Goal: Navigation & Orientation: Find specific page/section

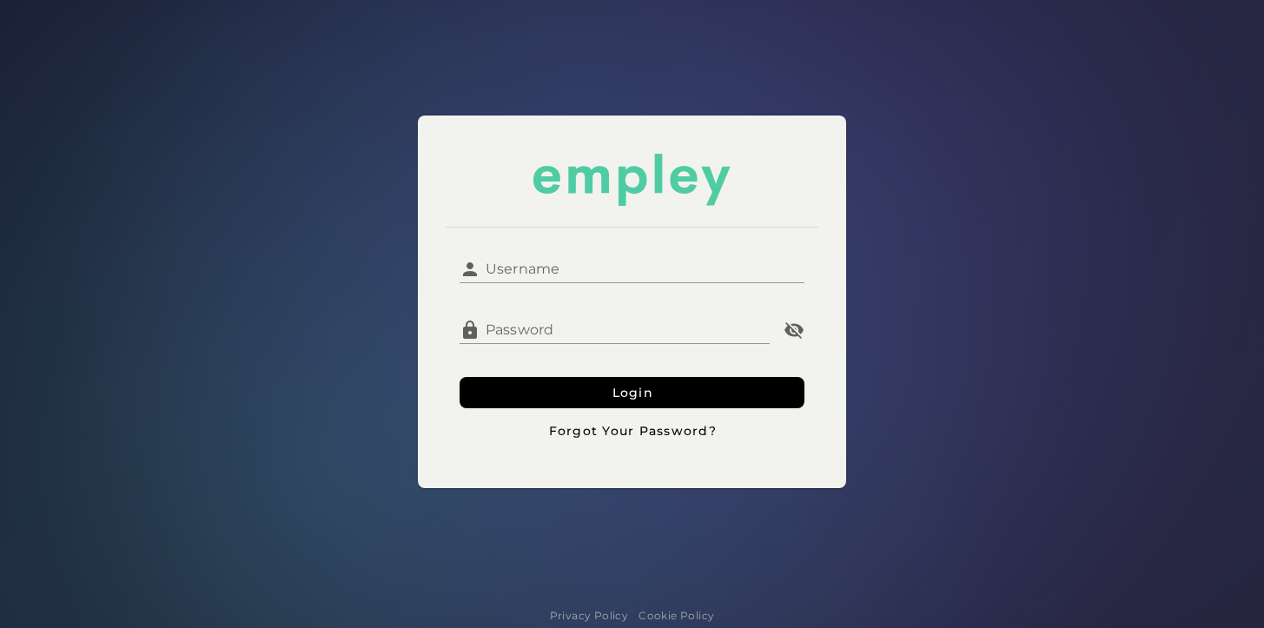
click at [561, 259] on input "Username" at bounding box center [642, 262] width 324 height 42
type input "*********"
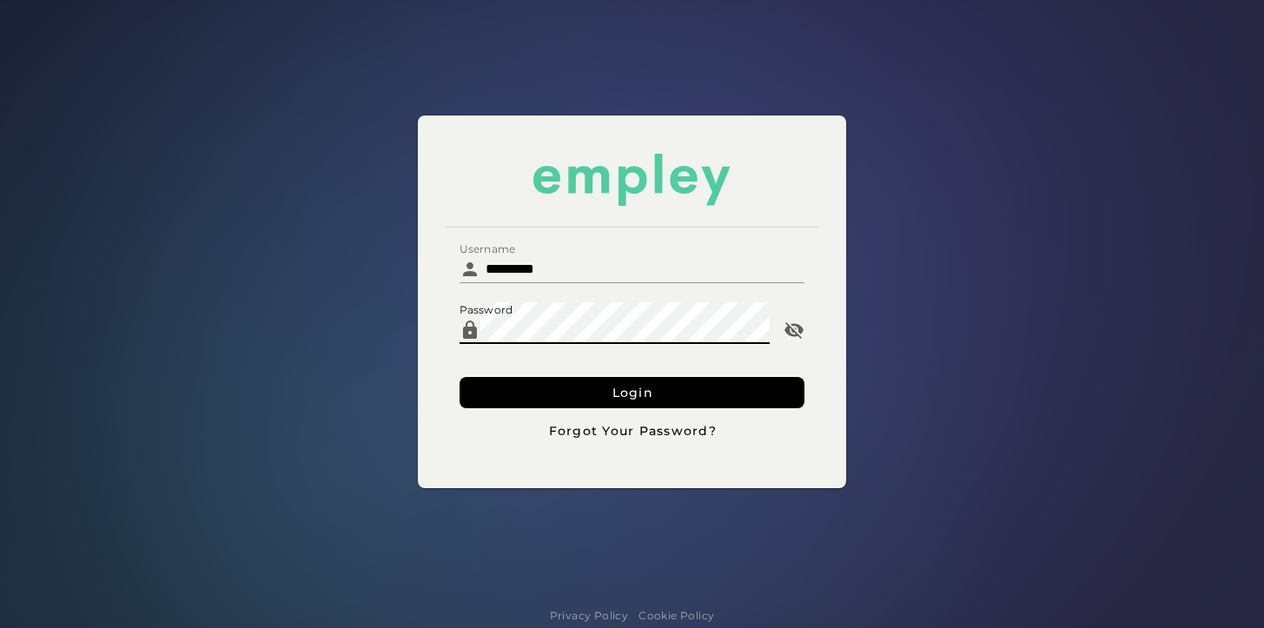
click at [459, 377] on button "Login" at bounding box center [631, 392] width 345 height 31
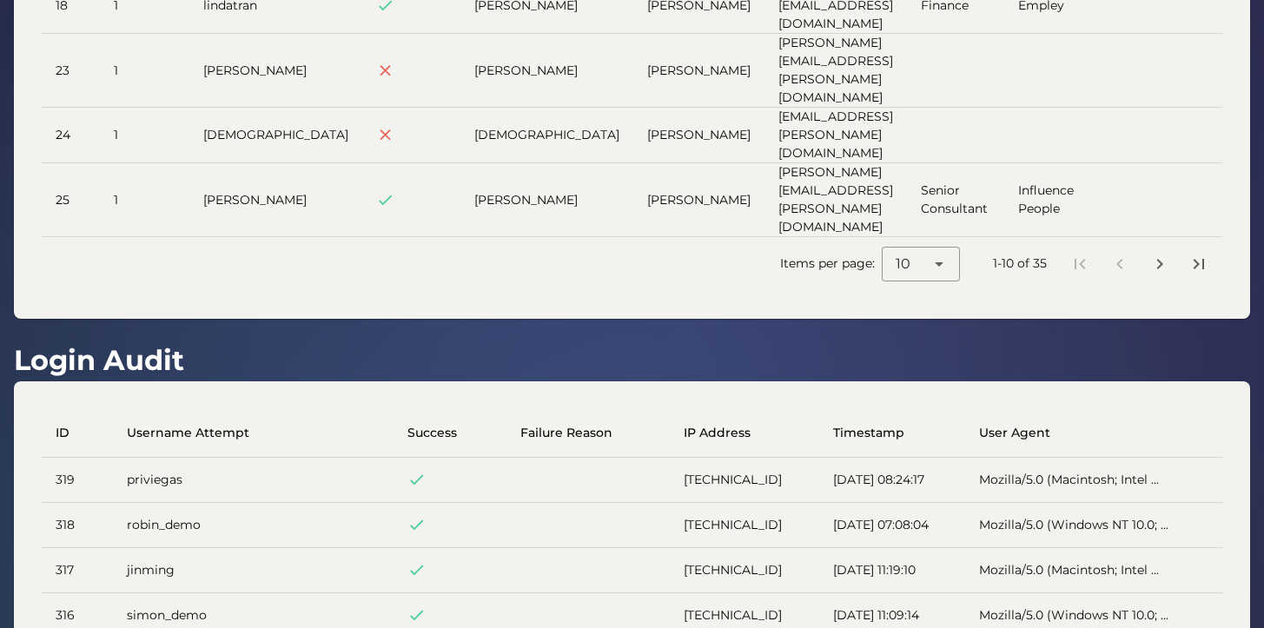
scroll to position [556, 0]
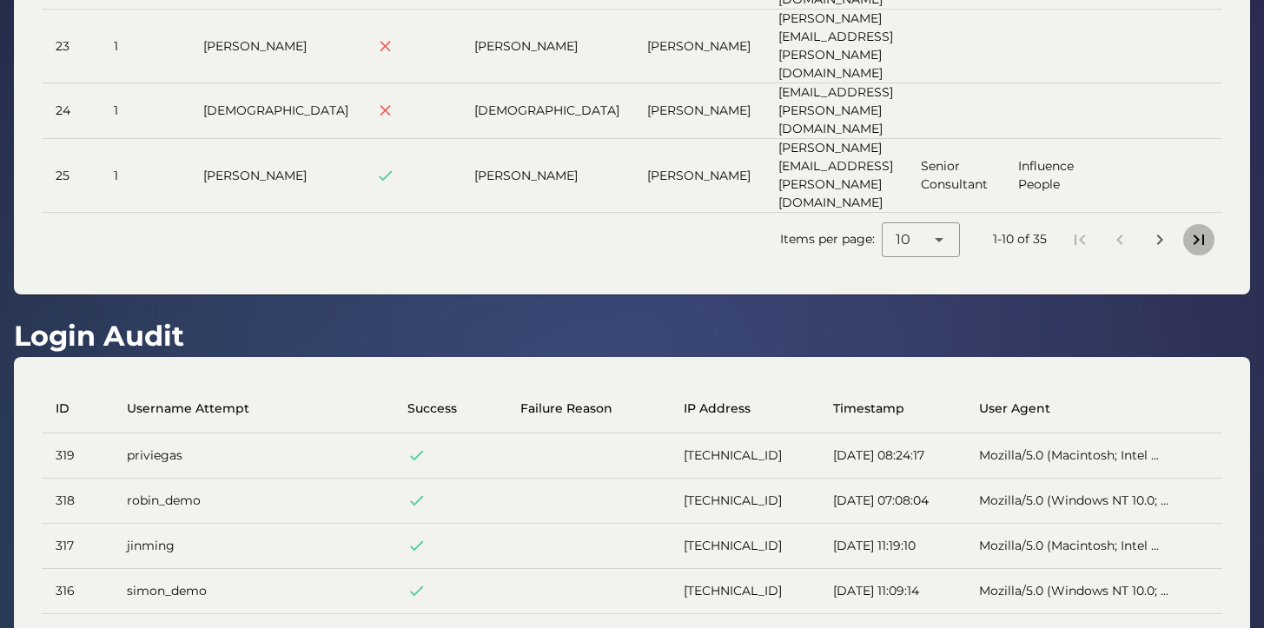
click at [1194, 229] on icon "Last page" at bounding box center [1198, 239] width 21 height 21
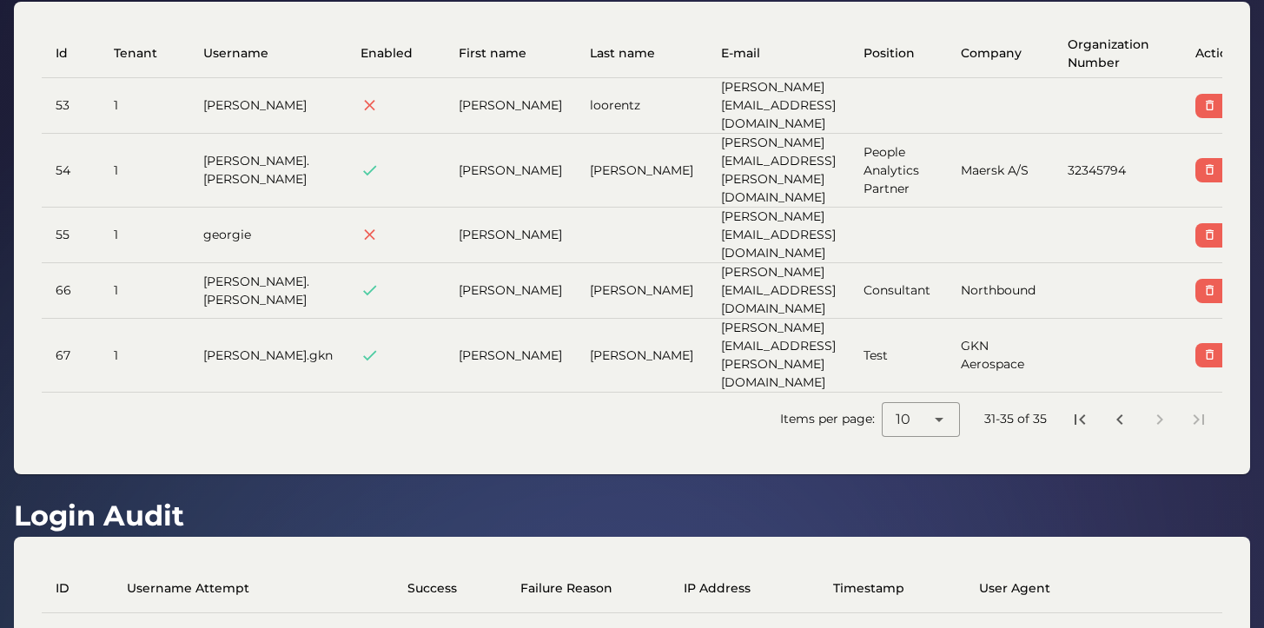
scroll to position [56, 0]
